Goal: Find specific page/section: Find specific page/section

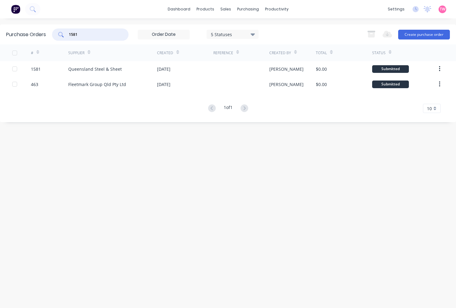
drag, startPoint x: 76, startPoint y: 33, endPoint x: 35, endPoint y: 28, distance: 41.6
click at [38, 32] on div "Purchase Orders 1581 5 Statuses 5 Statuses Export to Excel (XLSX) Create purcha…" at bounding box center [228, 35] width 456 height 20
type input "1814"
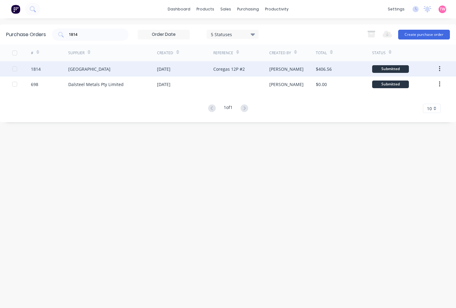
click at [36, 69] on div "1814" at bounding box center [36, 69] width 10 height 6
type textarea "x"
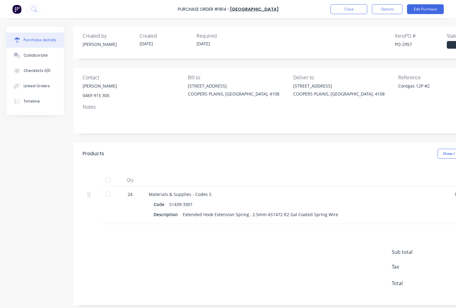
click at [408, 44] on div "PO-2957" at bounding box center [421, 44] width 52 height 6
copy div "2957"
click at [348, 10] on button "Close" at bounding box center [349, 9] width 37 height 10
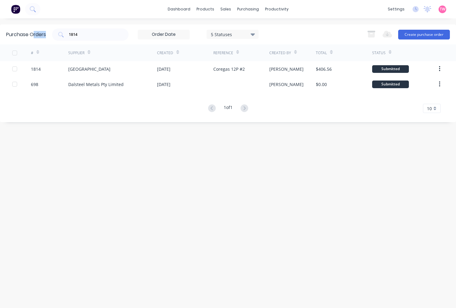
drag, startPoint x: 94, startPoint y: 30, endPoint x: 32, endPoint y: 32, distance: 61.3
click at [32, 32] on div "Purchase Orders 1814 5 Statuses 5 Statuses Export to Excel (XLSX) Create purcha…" at bounding box center [228, 35] width 456 height 20
click at [87, 34] on input "1814" at bounding box center [93, 35] width 51 height 6
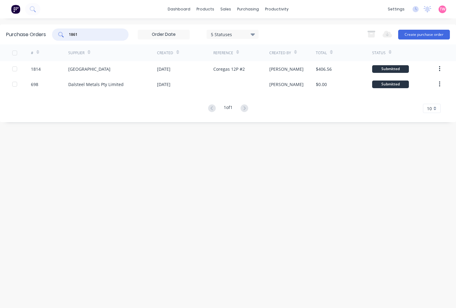
type input "1861"
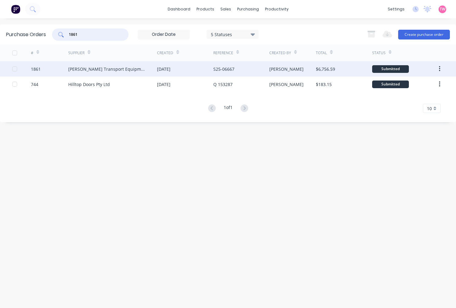
click at [33, 69] on div "1861" at bounding box center [36, 69] width 10 height 6
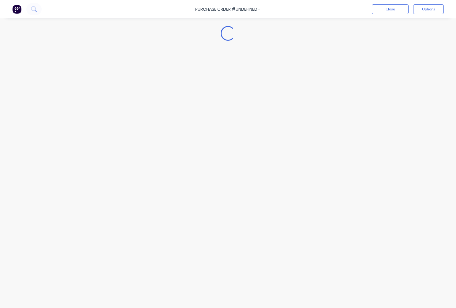
type textarea "x"
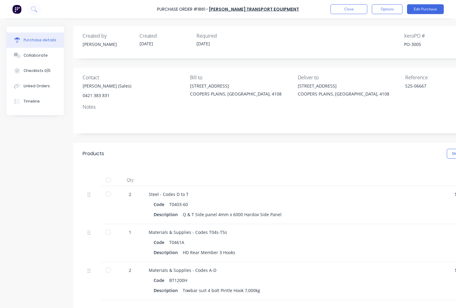
click at [418, 43] on div "PO-3005" at bounding box center [430, 44] width 52 height 6
copy div "3005"
click at [351, 8] on button "Close" at bounding box center [349, 9] width 37 height 10
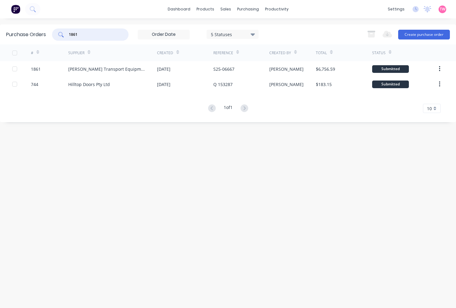
drag, startPoint x: 92, startPoint y: 34, endPoint x: 56, endPoint y: 32, distance: 36.2
click at [56, 32] on div "1861" at bounding box center [90, 34] width 77 height 12
paste input "0"
type input "1860"
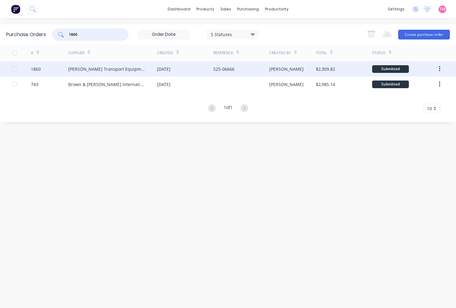
click at [43, 68] on div "1860" at bounding box center [49, 68] width 37 height 15
type textarea "x"
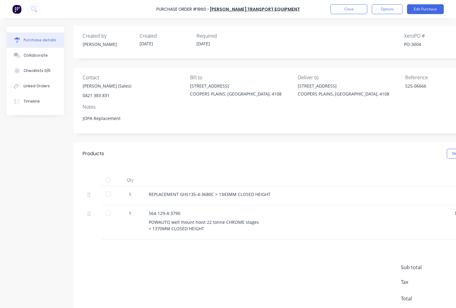
click at [416, 44] on div "PO-3004" at bounding box center [430, 44] width 52 height 6
copy div "3004"
